Goal: Transaction & Acquisition: Purchase product/service

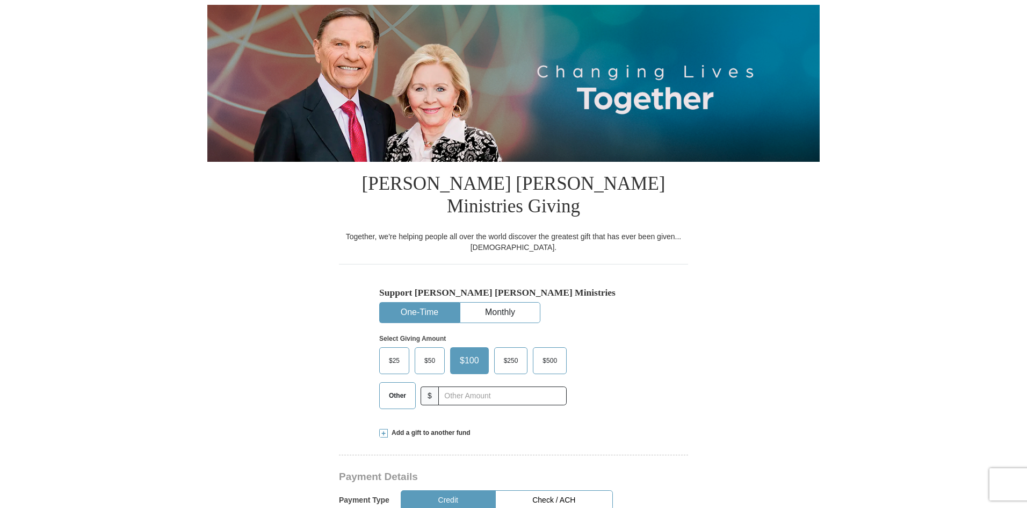
click at [394, 353] on span "$25" at bounding box center [394, 361] width 21 height 16
click at [0, 0] on input "$25" at bounding box center [0, 0] width 0 height 0
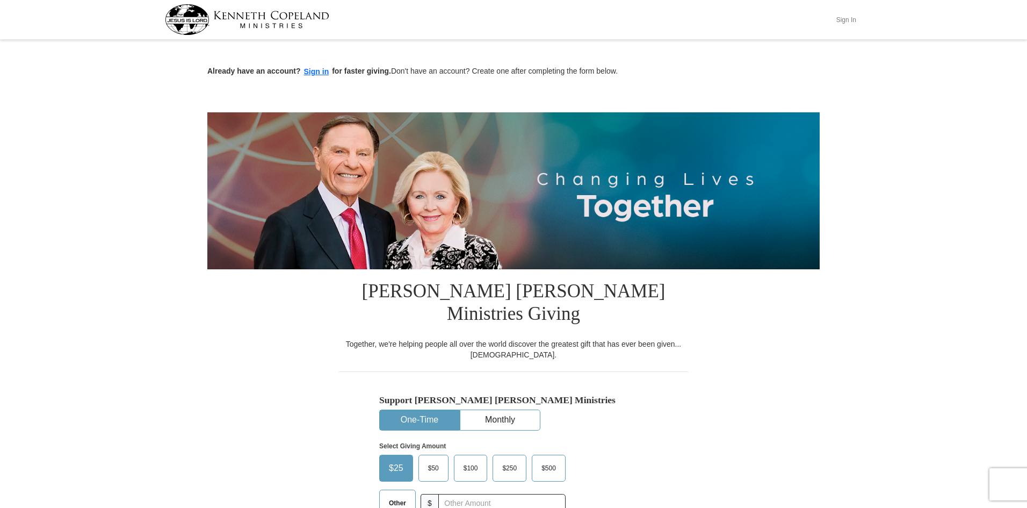
click at [852, 19] on button "Sign In" at bounding box center [846, 19] width 32 height 17
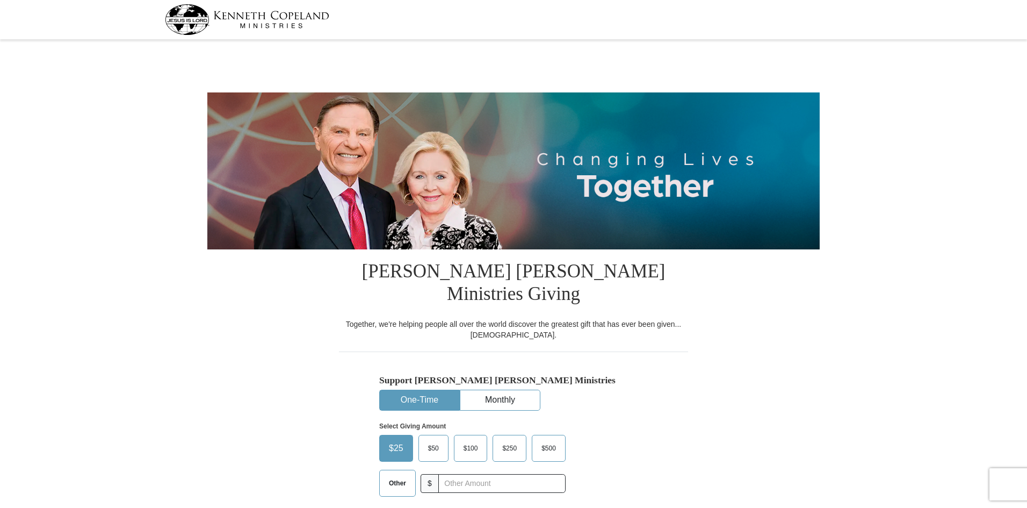
select select "AZ"
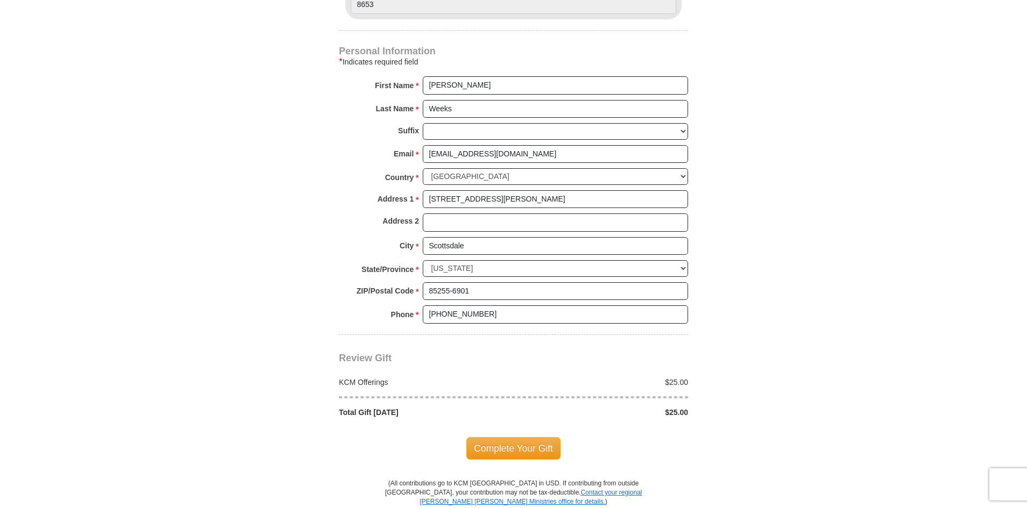
scroll to position [699, 0]
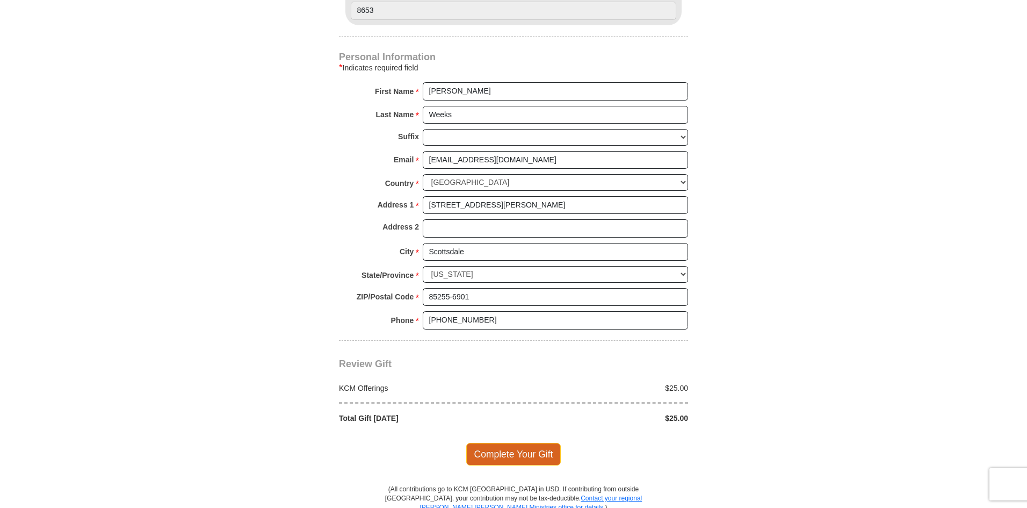
click at [515, 443] on span "Complete Your Gift" at bounding box center [513, 454] width 95 height 23
